Goal: Transaction & Acquisition: Purchase product/service

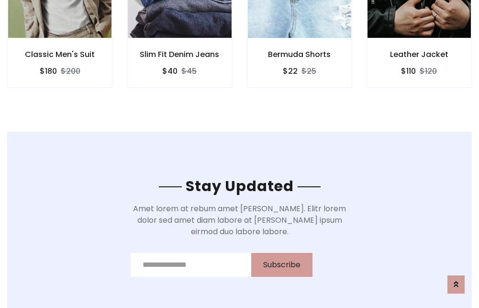
scroll to position [1442, 0]
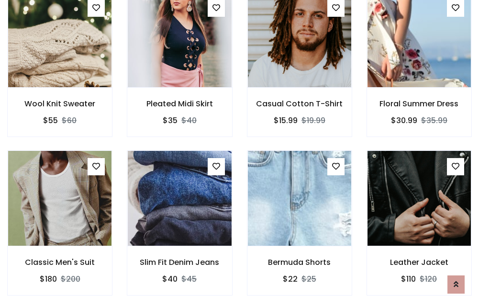
click at [240, 154] on div "Bermuda Shorts $22 $25" at bounding box center [300, 229] width 120 height 158
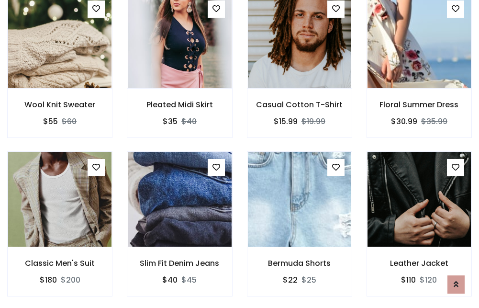
click at [240, 154] on div "Bermuda Shorts $22 $25" at bounding box center [300, 230] width 120 height 158
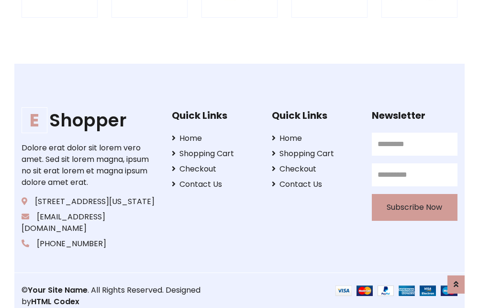
scroll to position [1822, 0]
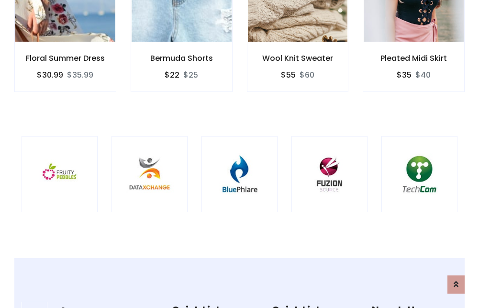
click at [239, 154] on img at bounding box center [239, 174] width 52 height 52
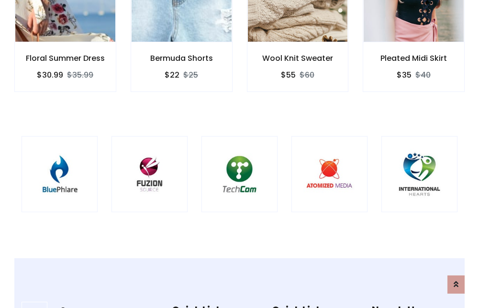
click at [239, 154] on img at bounding box center [239, 174] width 52 height 52
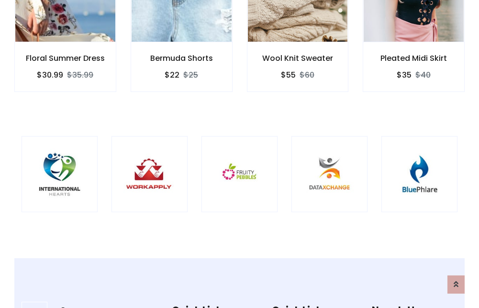
scroll to position [0, 0]
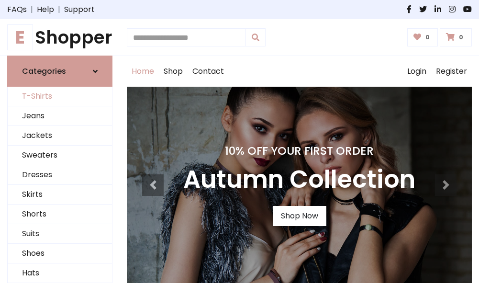
click at [60, 97] on link "T-Shirts" at bounding box center [60, 97] width 104 height 20
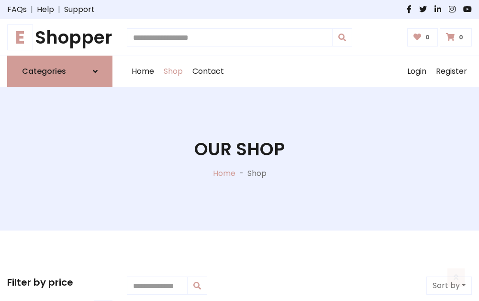
scroll to position [384, 0]
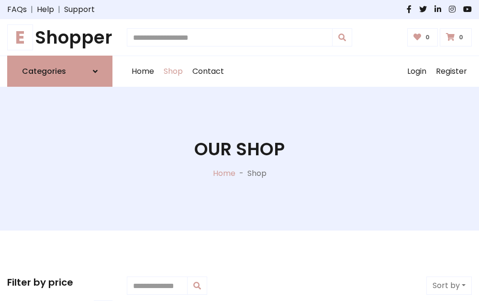
click at [60, 37] on h1 "E Shopper" at bounding box center [59, 37] width 105 height 21
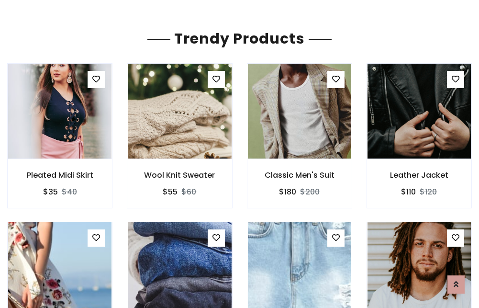
scroll to position [56, 0]
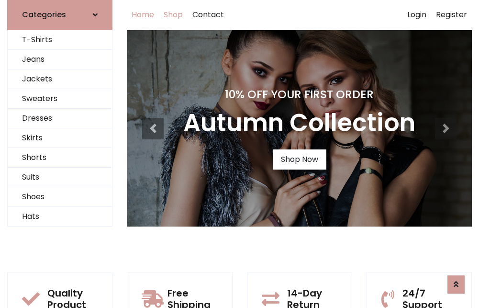
click at [174, 15] on link "Shop" at bounding box center [173, 15] width 29 height 31
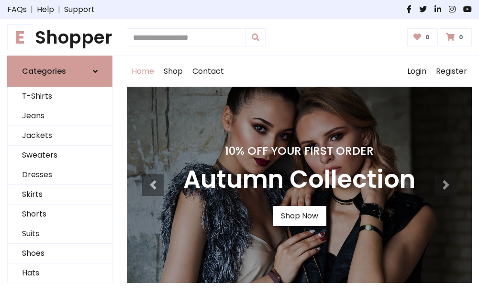
scroll to position [314, 0]
